Goal: Transaction & Acquisition: Purchase product/service

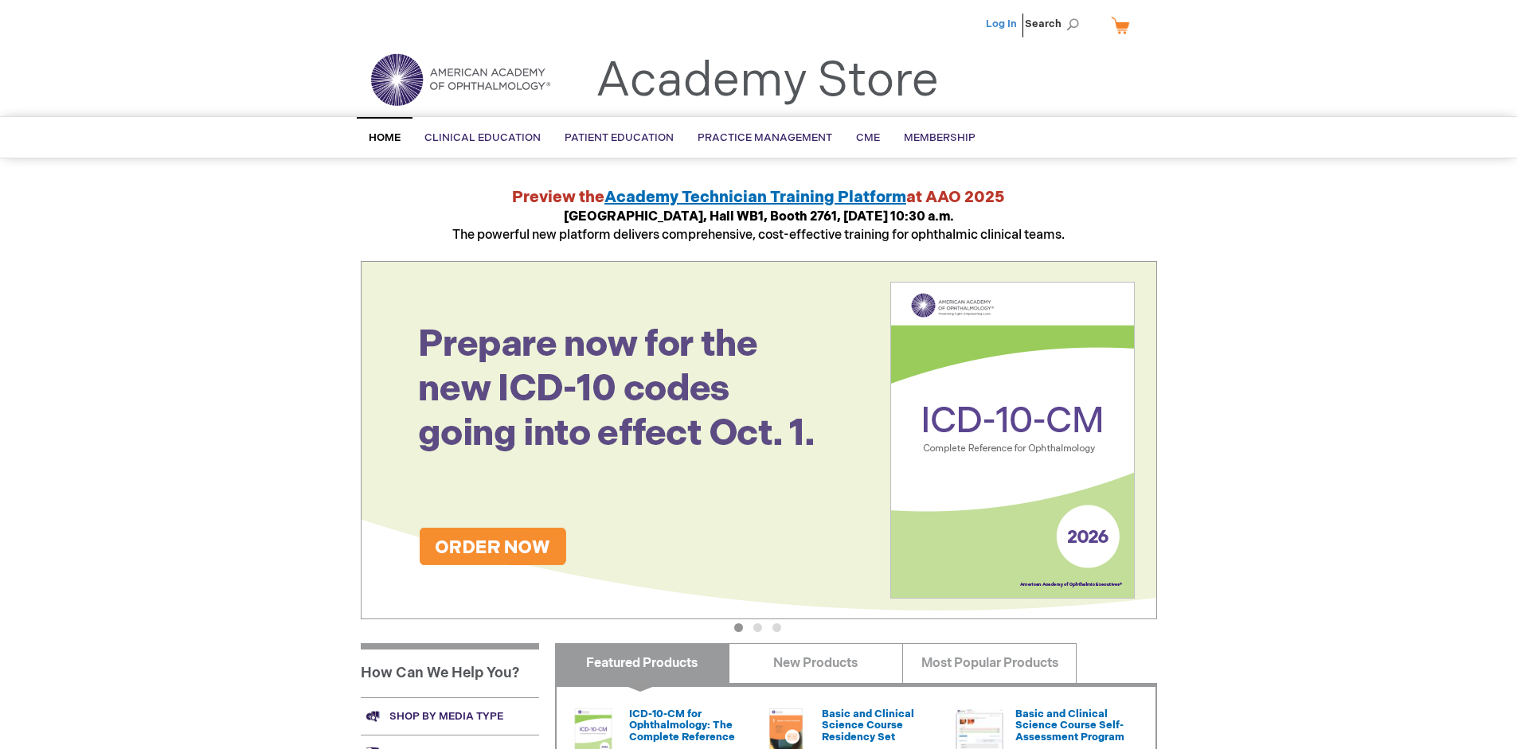
click at [1002, 24] on link "Log In" at bounding box center [1001, 24] width 31 height 13
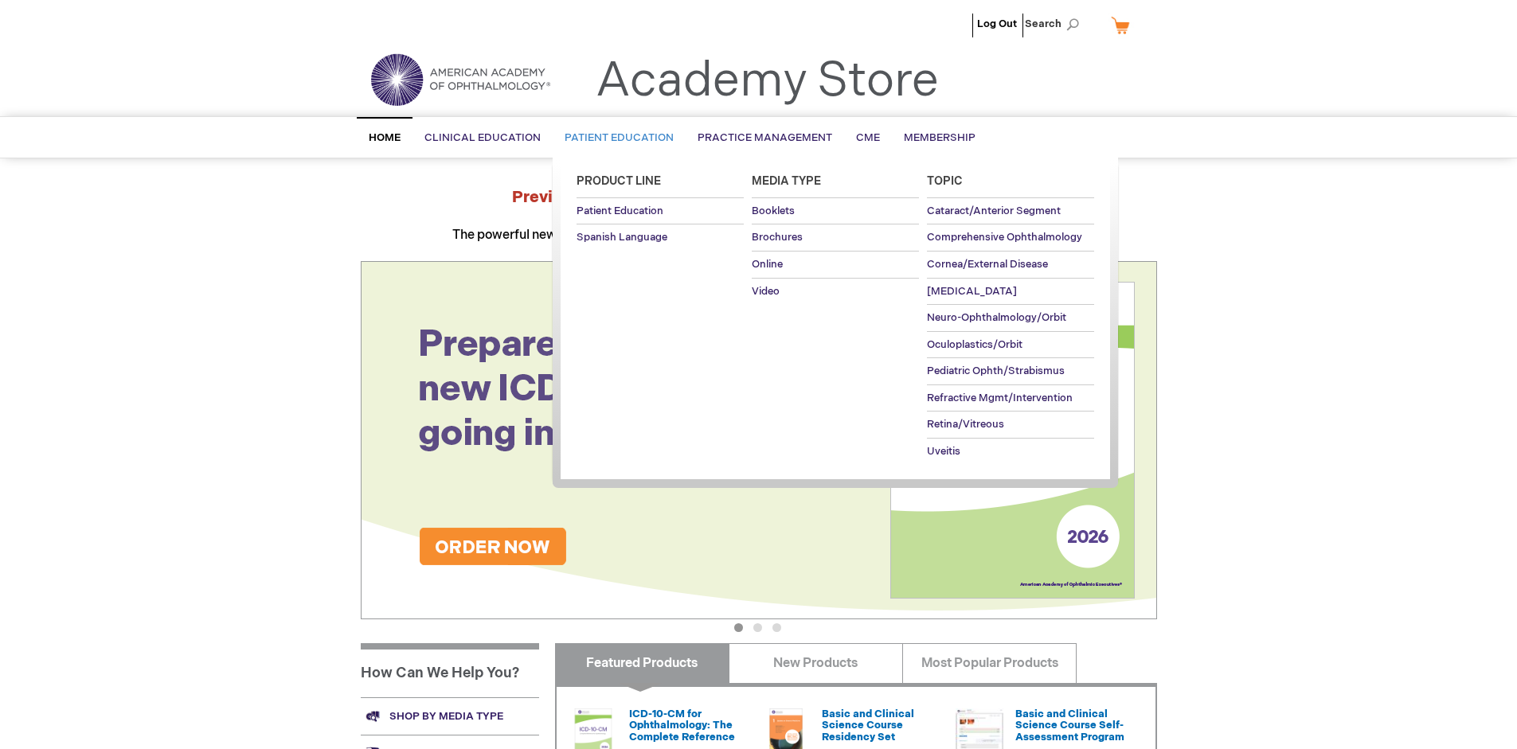
click at [615, 138] on span "Patient Education" at bounding box center [619, 137] width 109 height 13
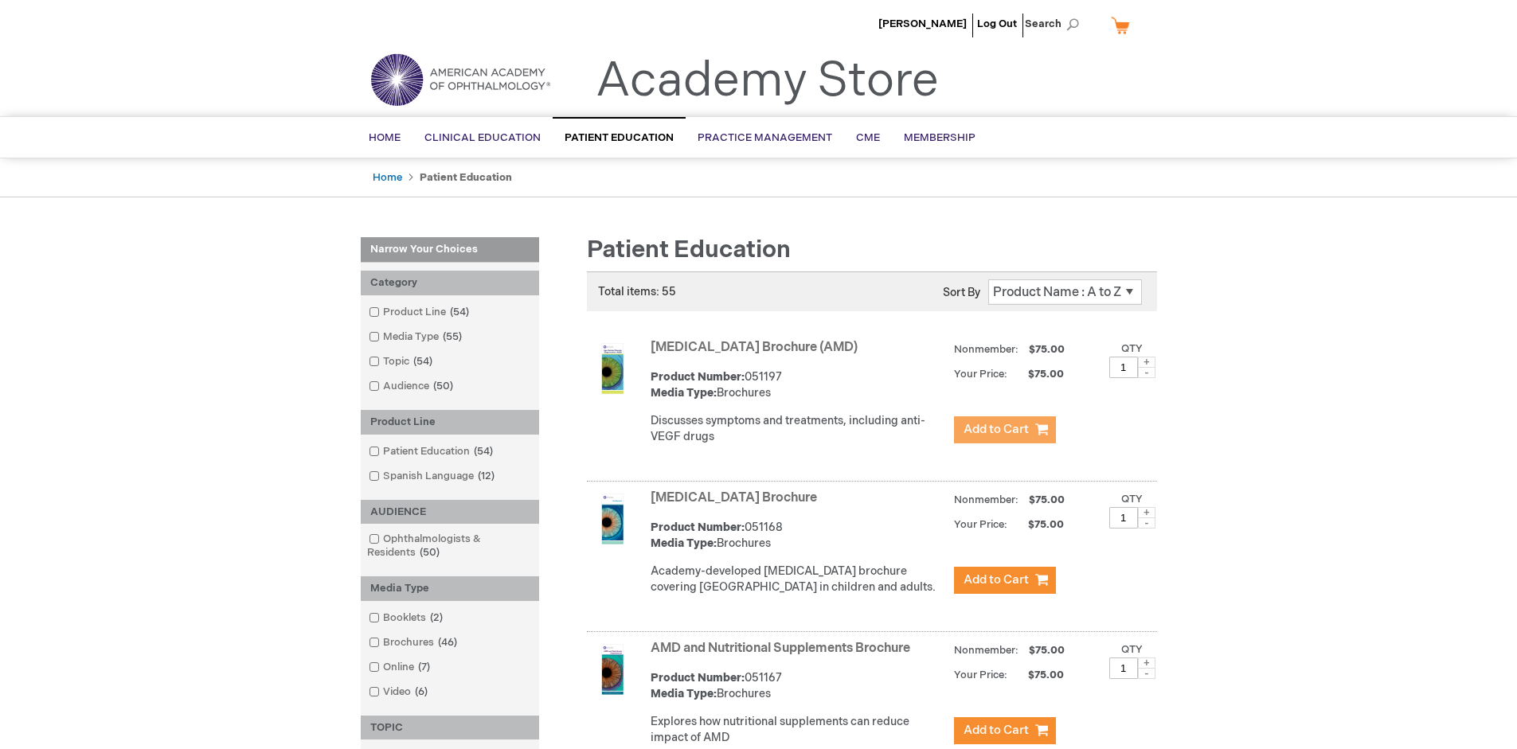
click at [1004, 430] on span "Add to Cart" at bounding box center [995, 429] width 65 height 15
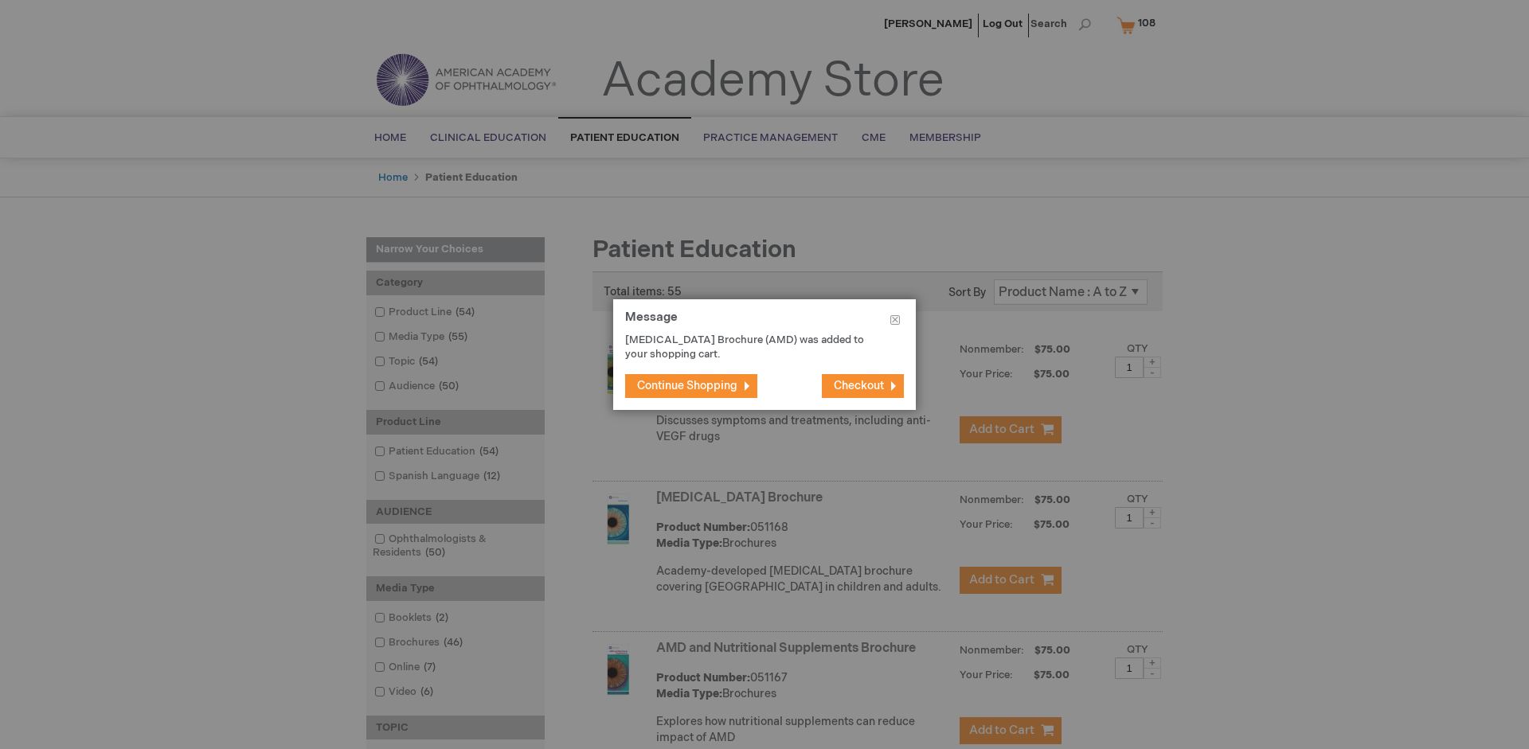
click at [687, 385] on span "Continue Shopping" at bounding box center [687, 386] width 100 height 14
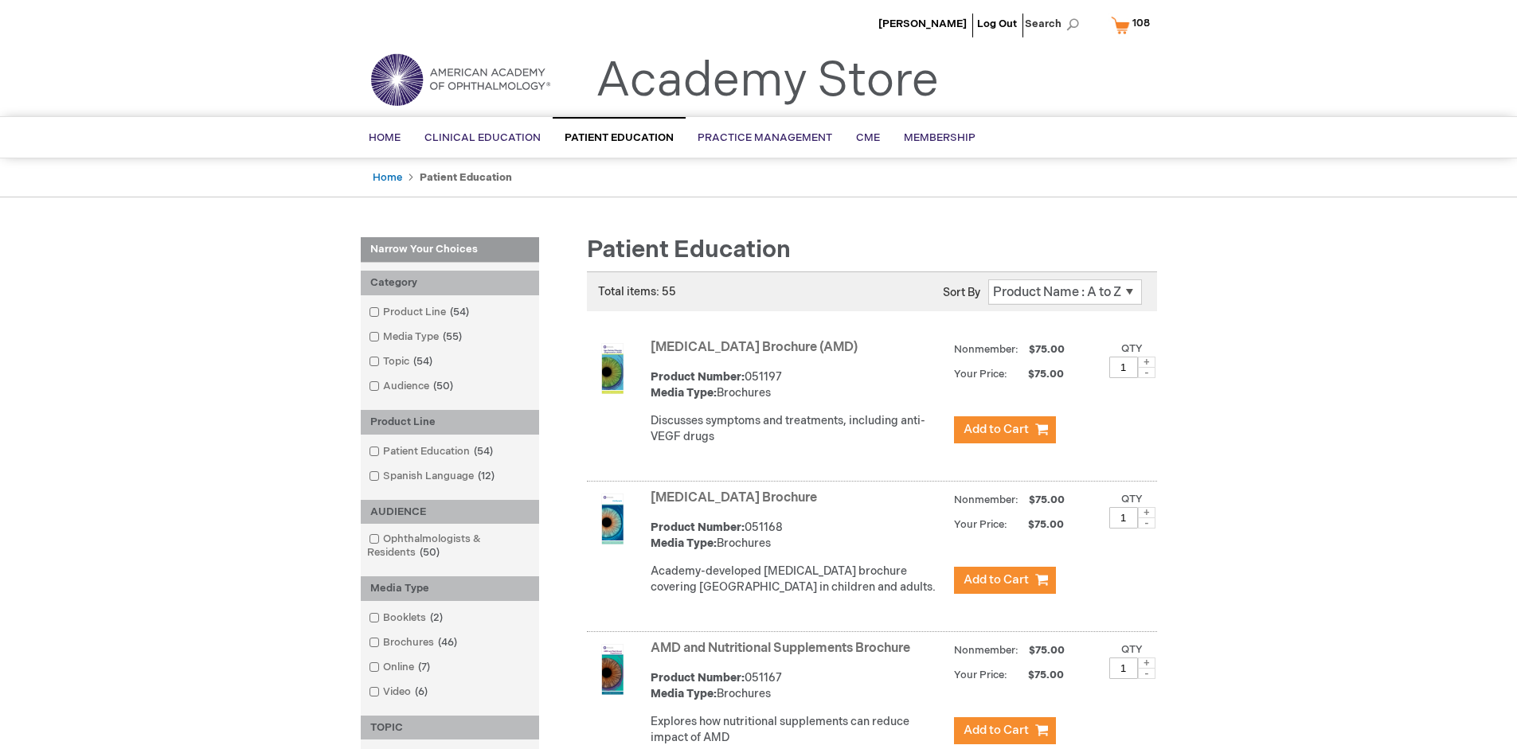
click at [784, 656] on link "AMD and Nutritional Supplements Brochure" at bounding box center [781, 648] width 260 height 15
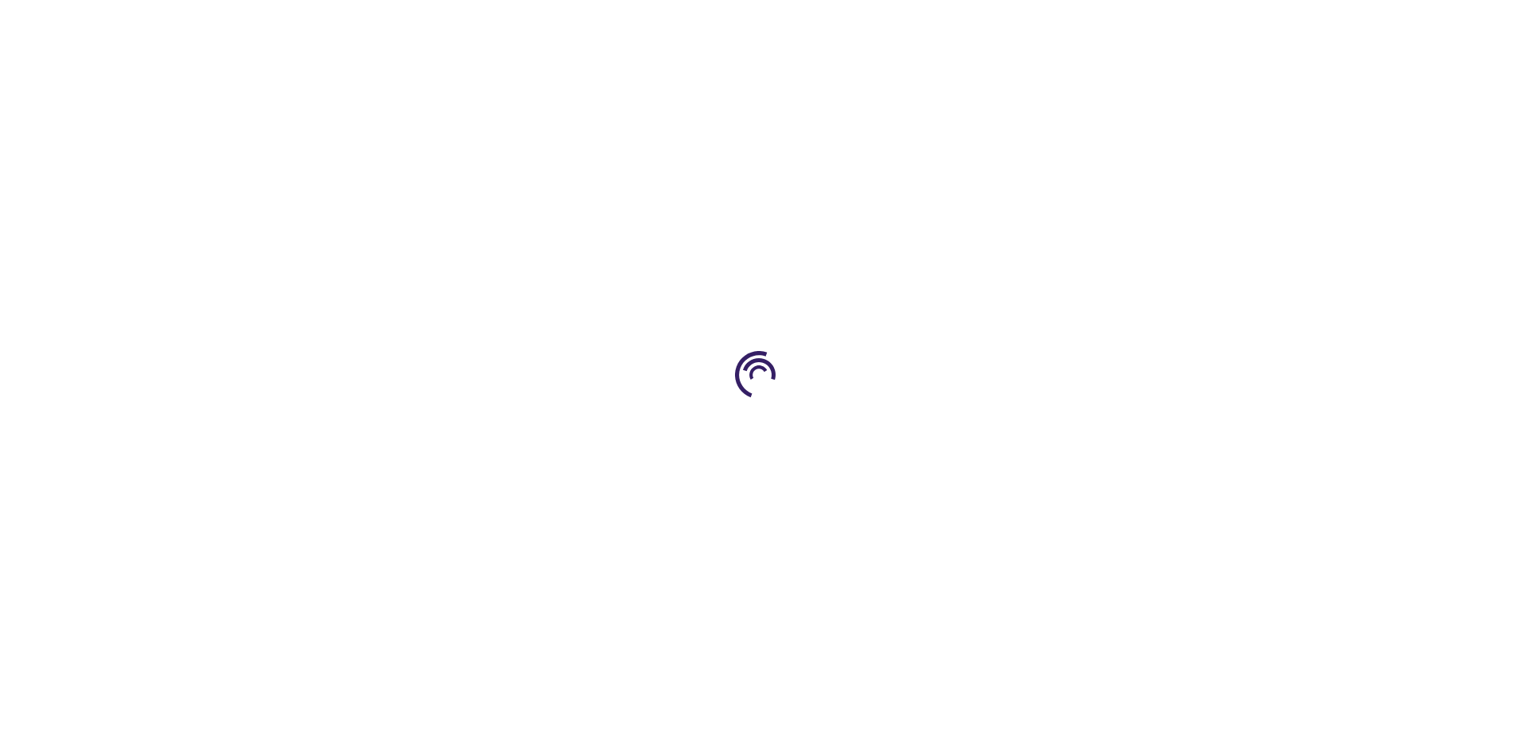
type input "1"
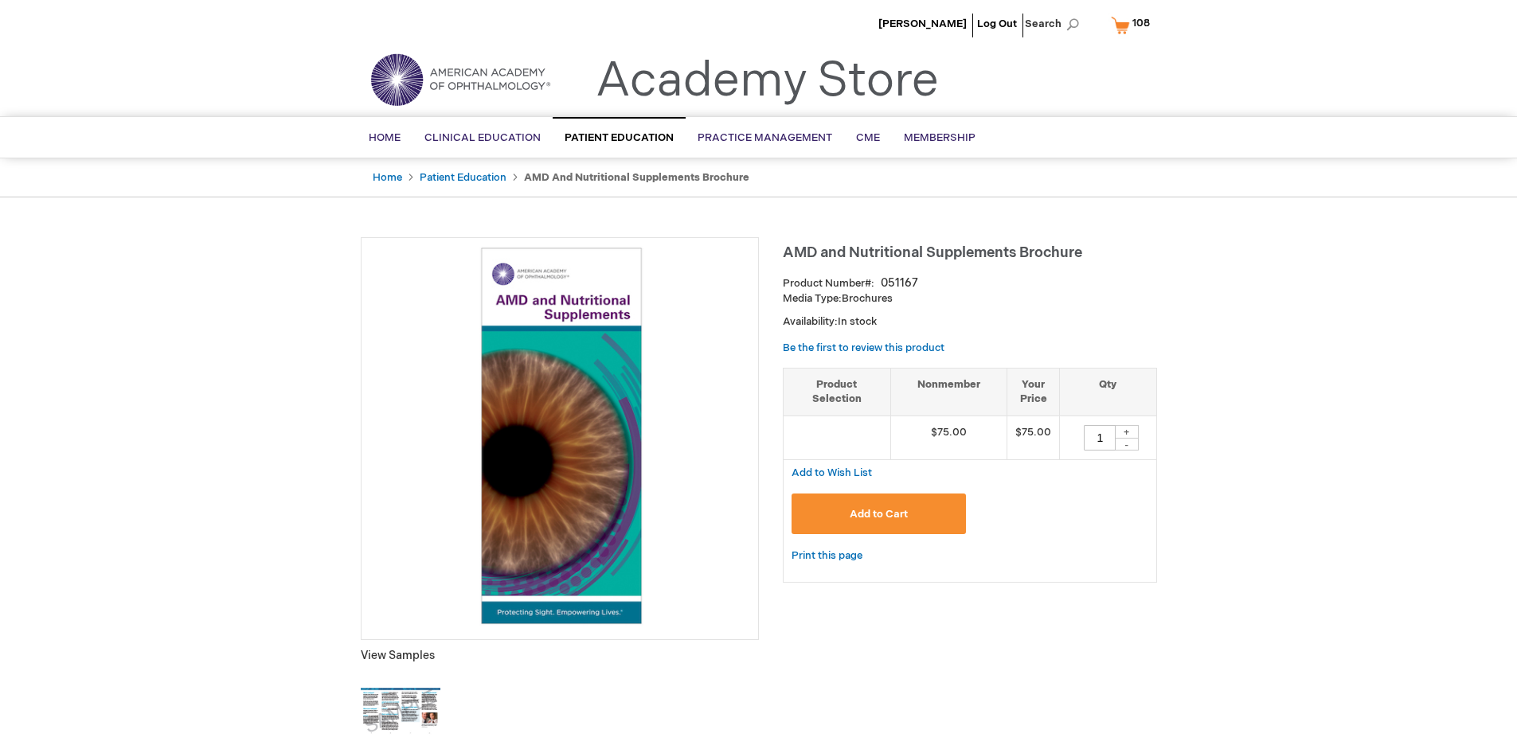
click at [878, 514] on span "Add to Cart" at bounding box center [879, 514] width 58 height 13
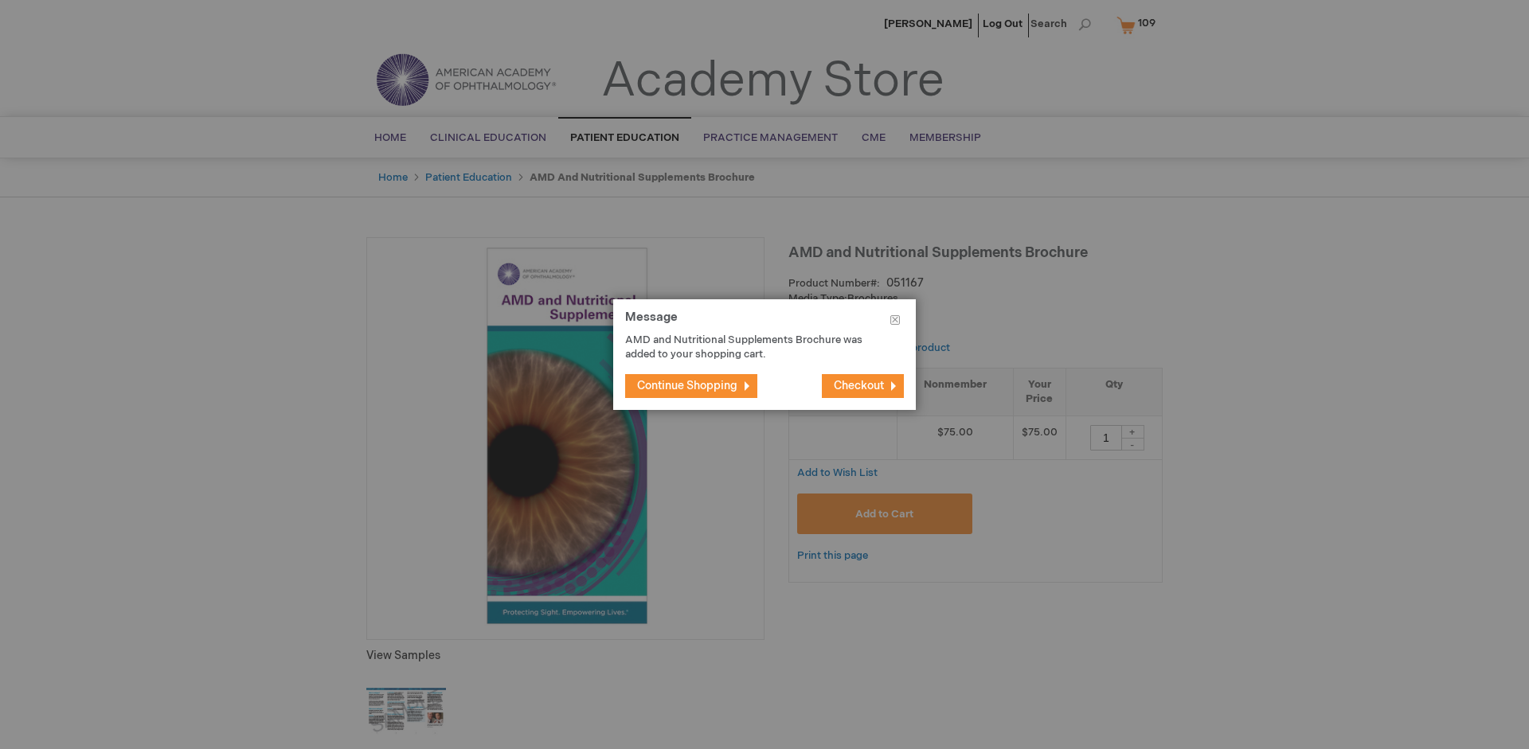
click at [687, 385] on span "Continue Shopping" at bounding box center [687, 386] width 100 height 14
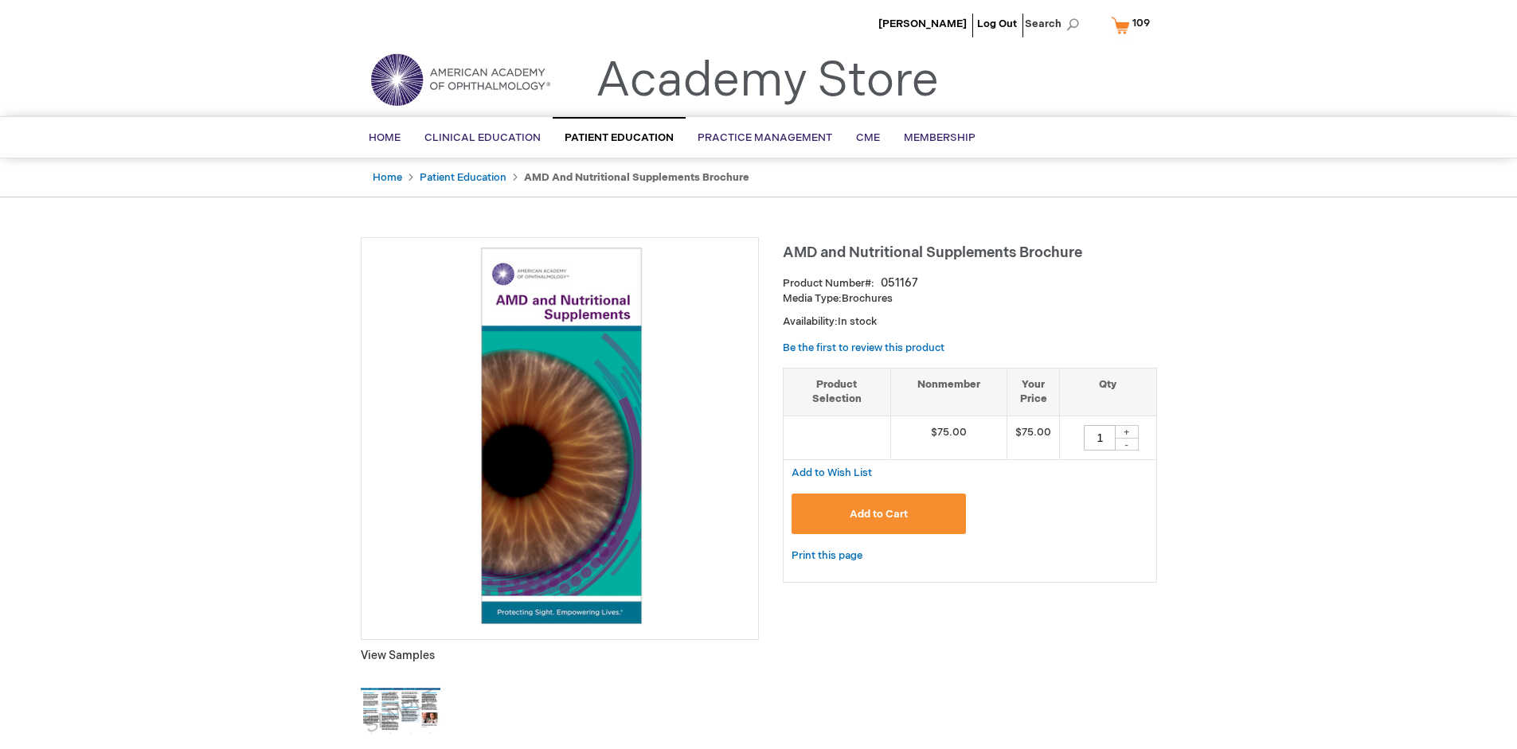
click at [1133, 25] on span "109" at bounding box center [1141, 23] width 18 height 13
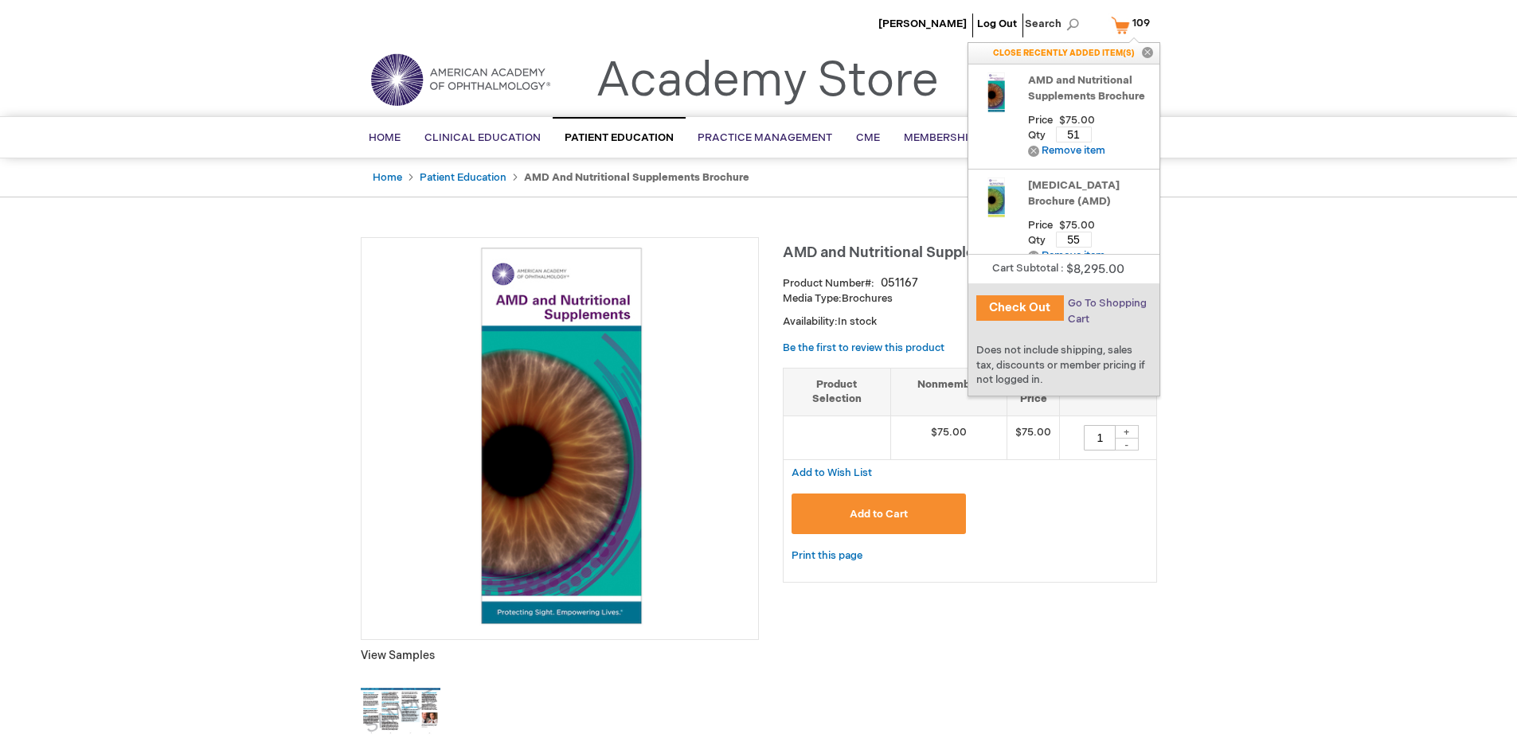
click at [1106, 303] on span "Go To Shopping Cart" at bounding box center [1107, 311] width 79 height 29
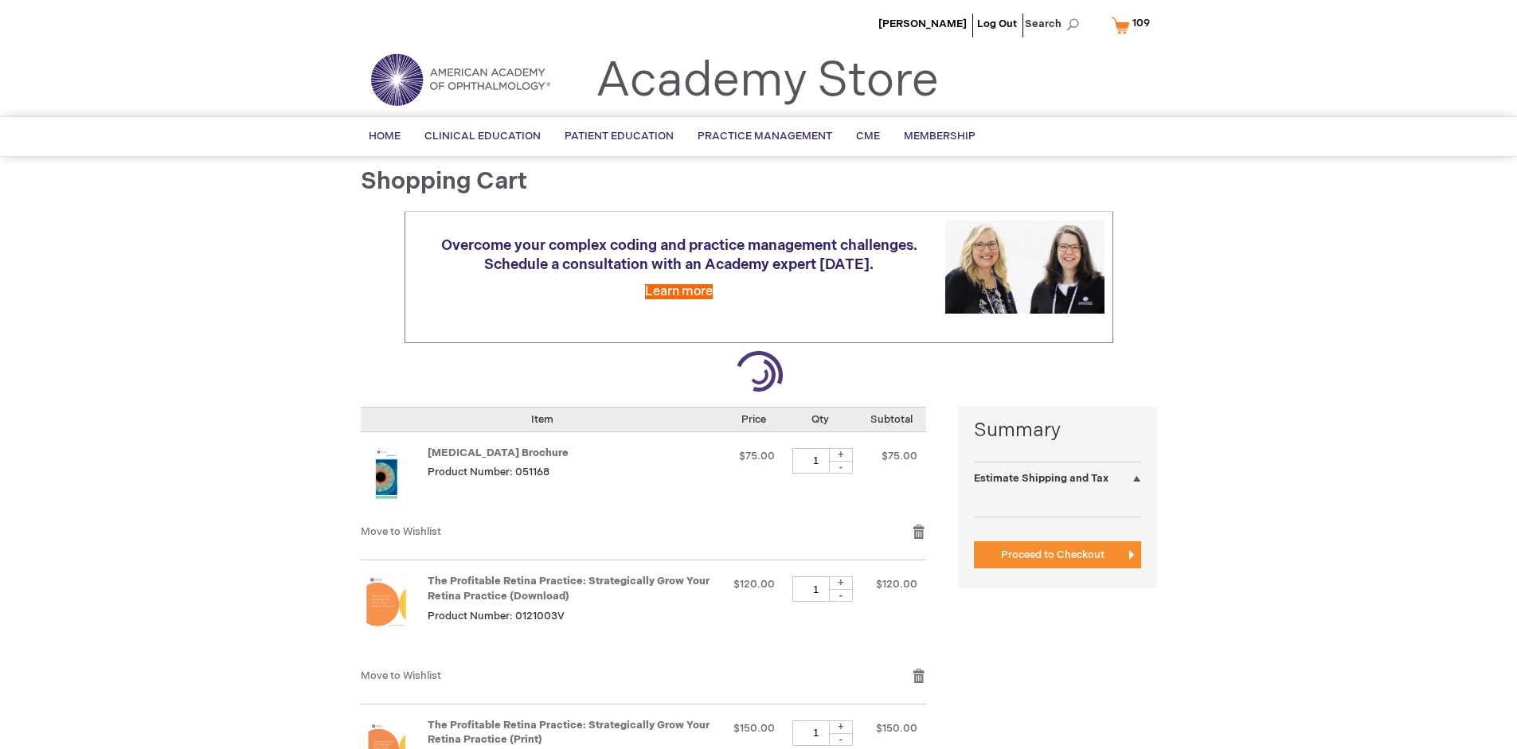
select select "US"
select select "41"
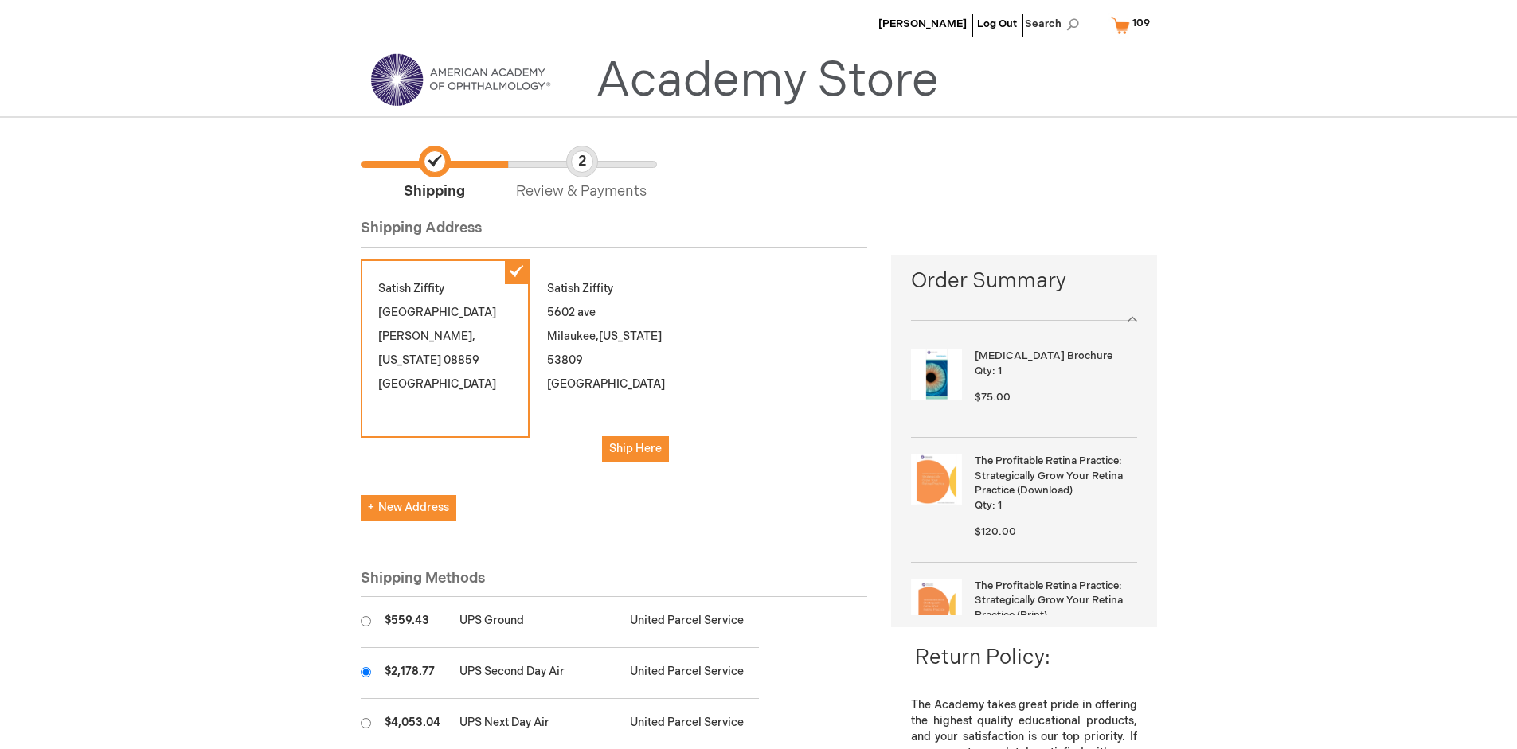
click at [365, 672] on input "radio" at bounding box center [366, 672] width 10 height 10
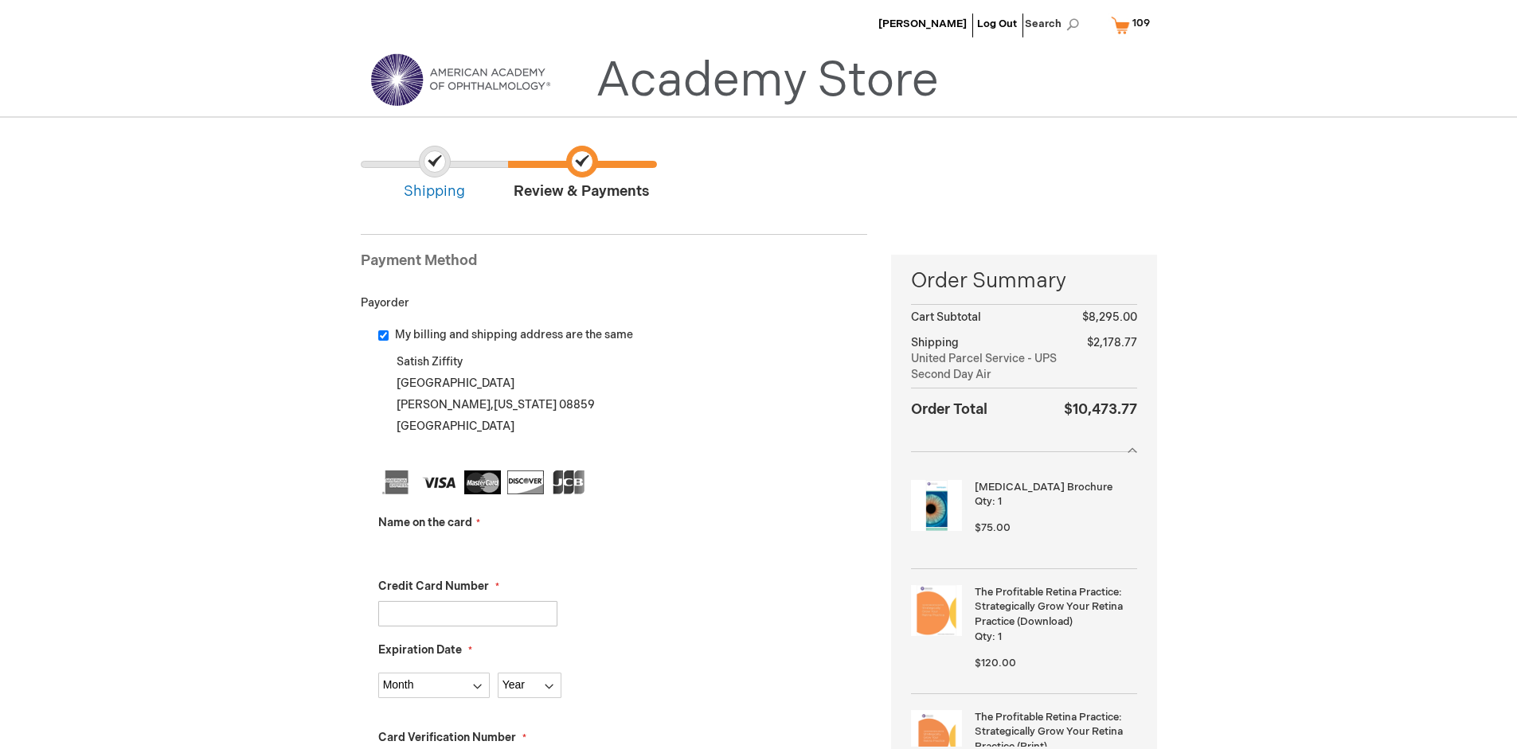
click at [467, 549] on input "Name on the card" at bounding box center [467, 549] width 179 height 25
